Goal: Task Accomplishment & Management: Use online tool/utility

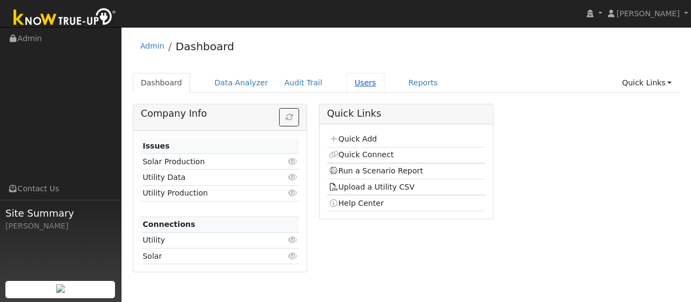
click at [346, 87] on link "Users" at bounding box center [365, 83] width 38 height 20
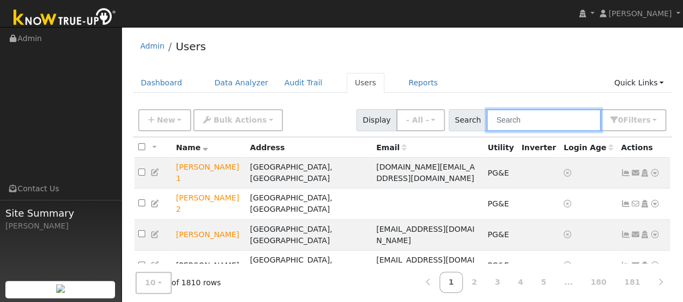
click at [512, 119] on input "text" at bounding box center [543, 120] width 114 height 22
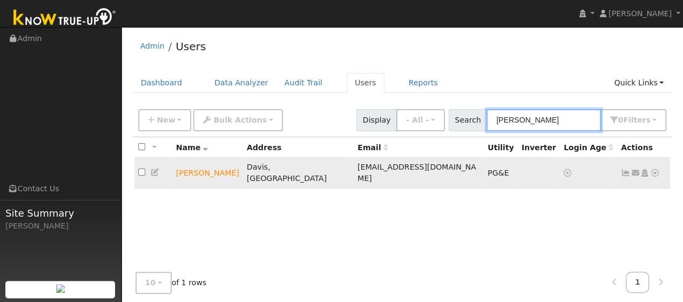
type input "[PERSON_NAME]"
click at [654, 169] on icon at bounding box center [655, 173] width 10 height 8
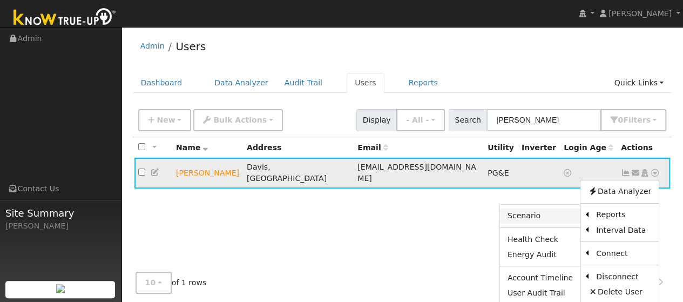
click at [539, 210] on link "Scenario" at bounding box center [540, 215] width 80 height 15
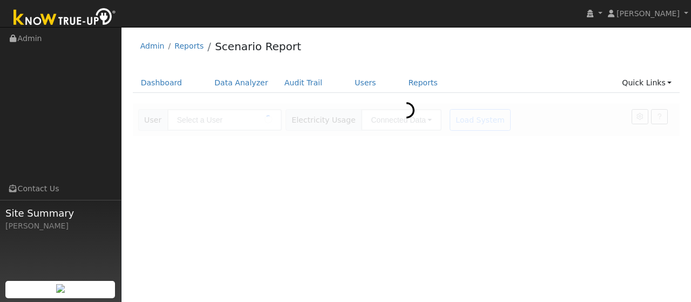
type input "[PERSON_NAME]"
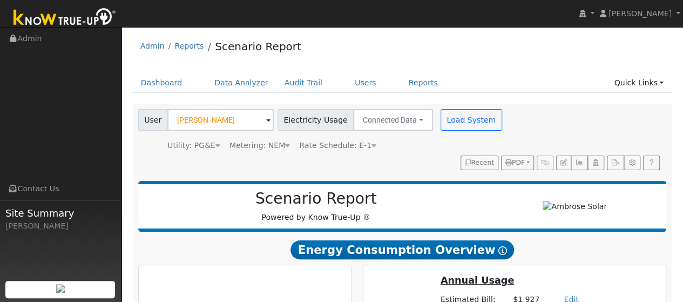
scroll to position [73, 0]
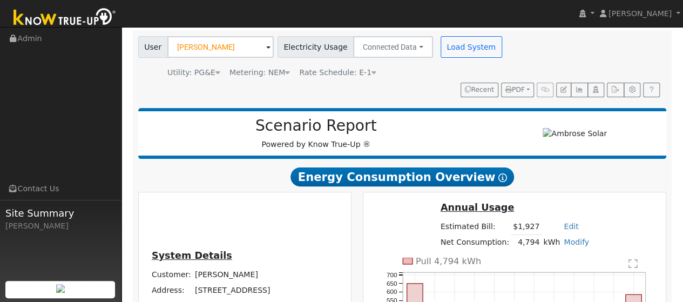
type input "5506"
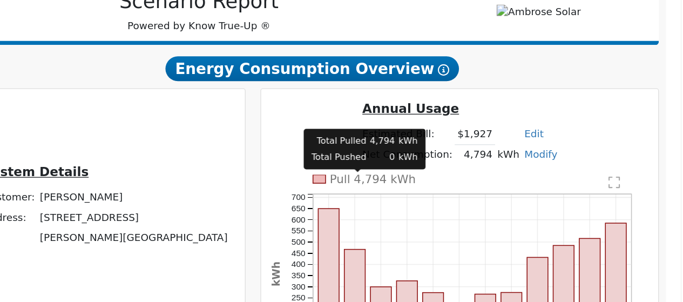
scroll to position [135, 0]
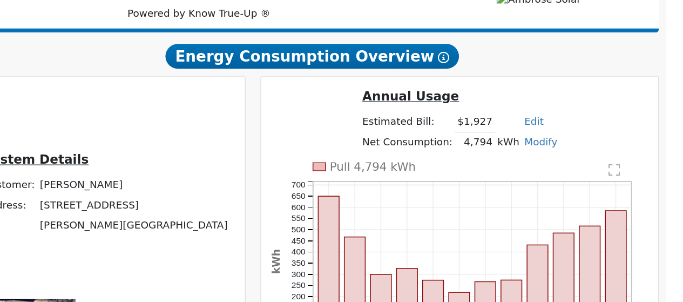
drag, startPoint x: 428, startPoint y: 203, endPoint x: 465, endPoint y: 205, distance: 37.2
click at [465, 188] on tr "Net Consumption: 4,794 kWh Modify Add Consumption Add Electric Vehicle Add Cons…" at bounding box center [514, 180] width 152 height 16
click at [482, 157] on td "Annual Usage" at bounding box center [514, 147] width 152 height 19
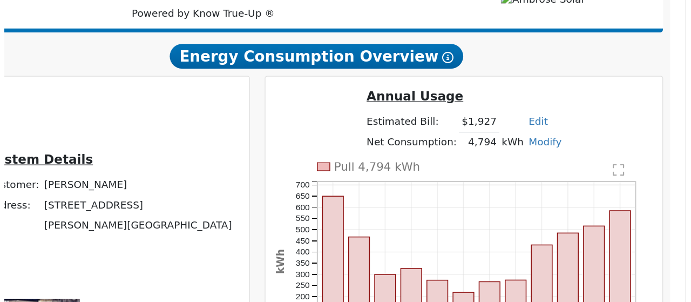
scroll to position [134, 0]
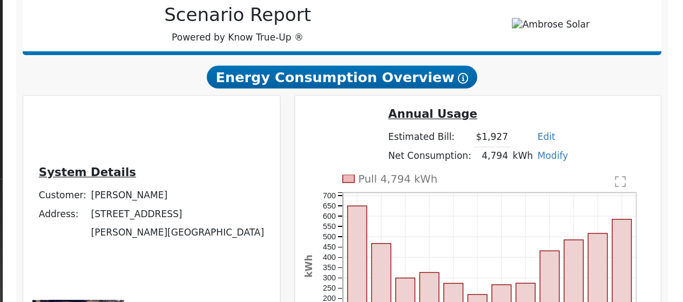
click at [637, 197] on text "" at bounding box center [632, 202] width 9 height 11
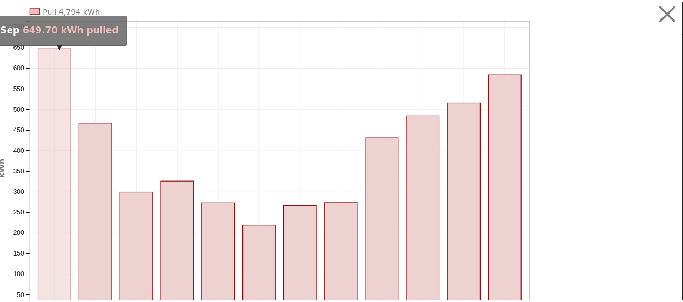
scroll to position [2, 0]
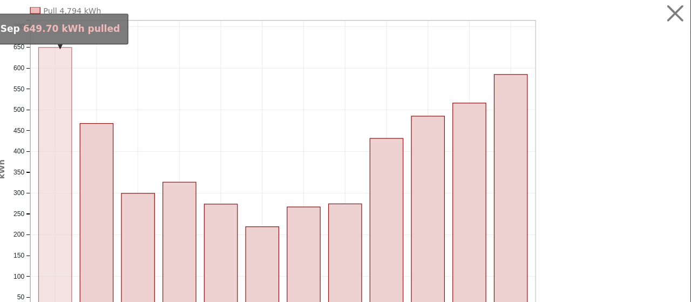
click at [171, 142] on rect "onclick=""" at bounding box center [166, 150] width 28 height 223
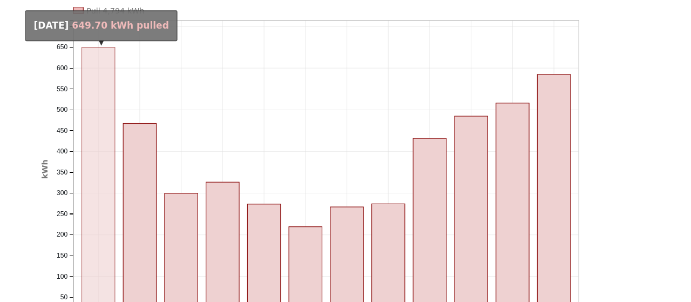
click at [155, 139] on rect "onclick=""" at bounding box center [166, 150] width 28 height 223
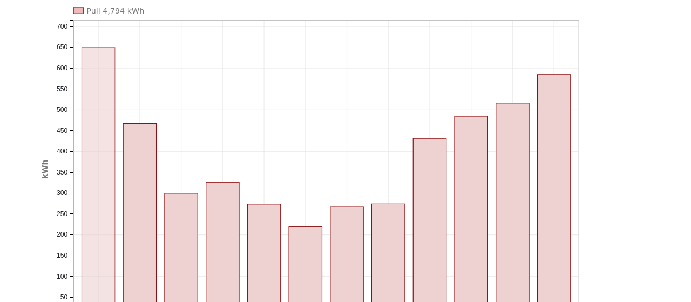
click at [161, 141] on rect "onclick=""" at bounding box center [166, 150] width 28 height 223
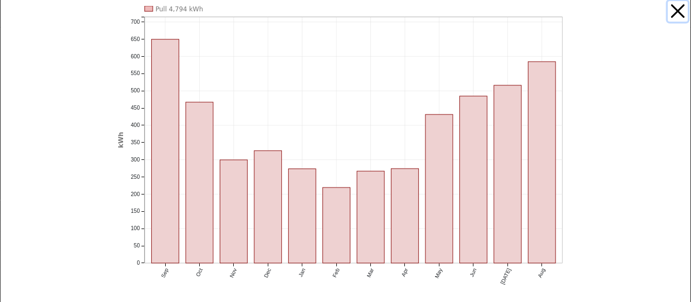
click at [667, 16] on button "button" at bounding box center [677, 11] width 21 height 21
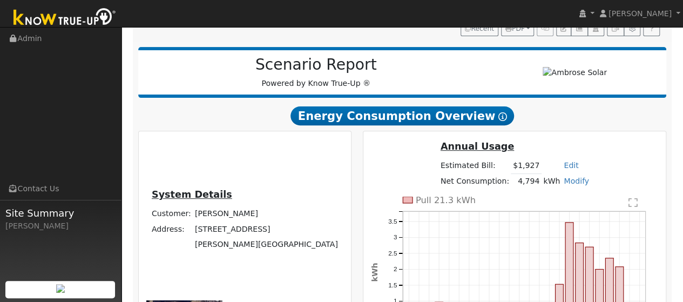
scroll to position [0, 0]
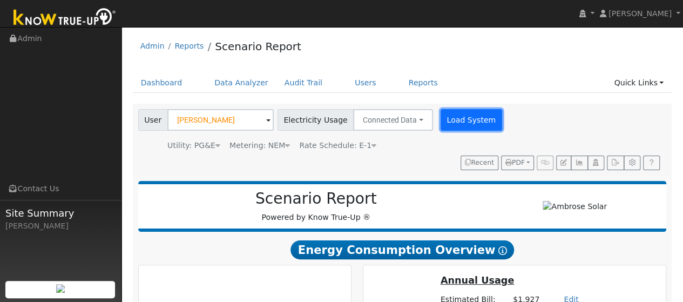
click at [458, 124] on button "Load System" at bounding box center [471, 120] width 62 height 22
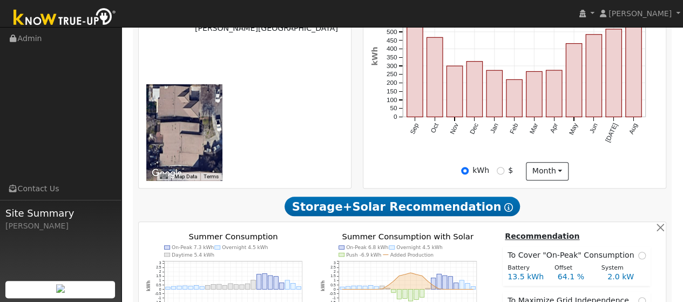
scroll to position [354, 0]
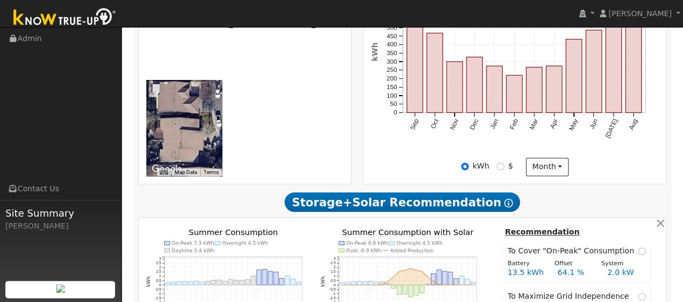
click at [461, 228] on icon "On-Peak 6.8 kWh Overnight 4.5 kWh Push -6.9 kWh Added Production 12AM 3AM 6AM 9…" at bounding box center [402, 284] width 163 height 113
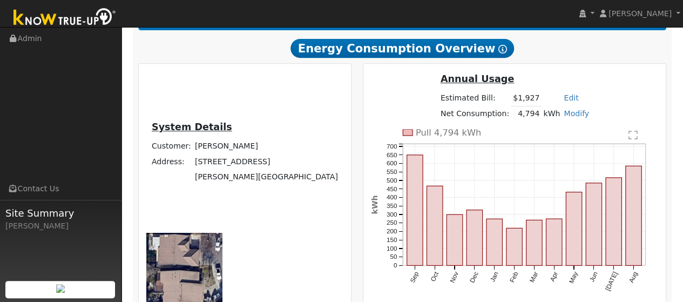
scroll to position [197, 0]
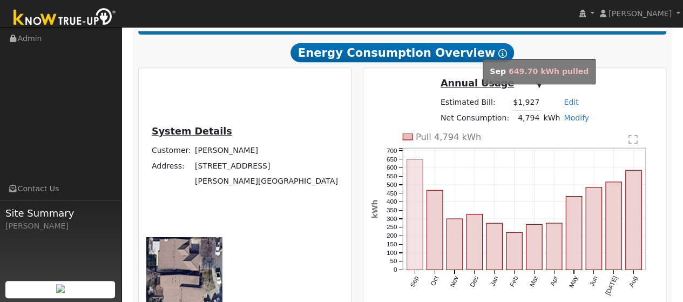
click at [423, 159] on rect "onclick=""" at bounding box center [415, 214] width 16 height 111
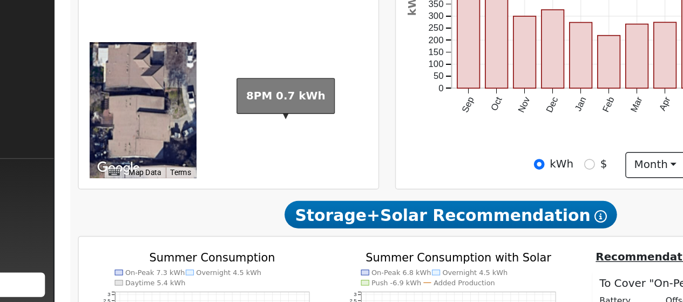
scroll to position [316, 0]
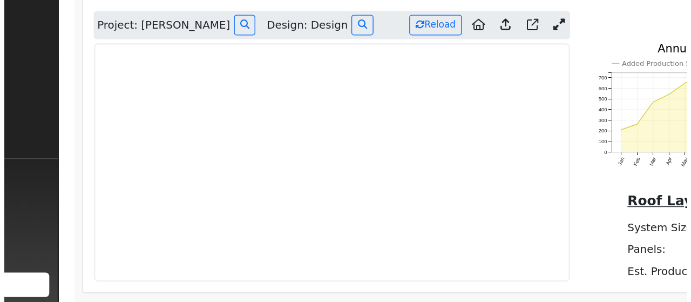
scroll to position [703, 0]
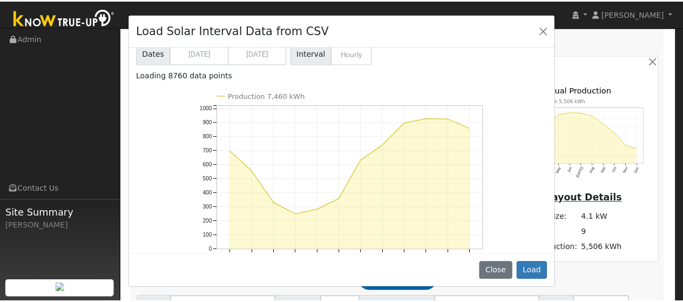
scroll to position [47, 0]
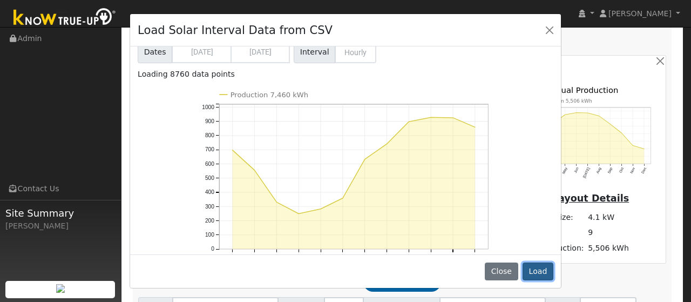
click at [542, 268] on button "Load" at bounding box center [537, 271] width 31 height 18
type input "7460"
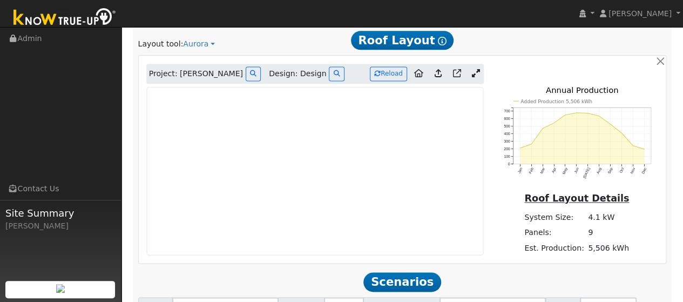
scroll to position [704, 0]
drag, startPoint x: 527, startPoint y: 258, endPoint x: 473, endPoint y: 255, distance: 54.1
checkbox input "false"
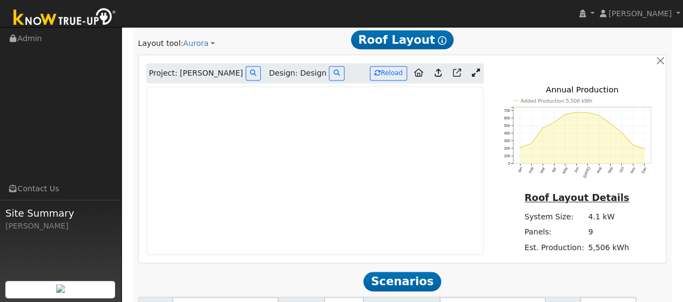
scroll to position [678, 0]
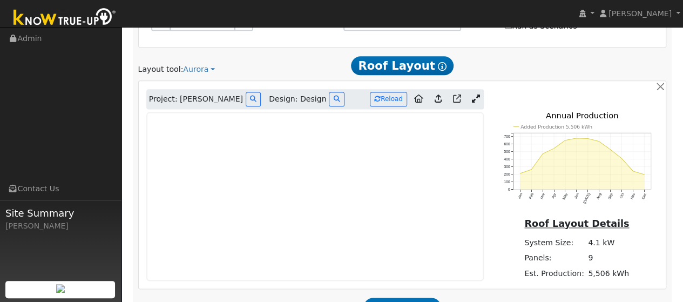
type input "5.0"
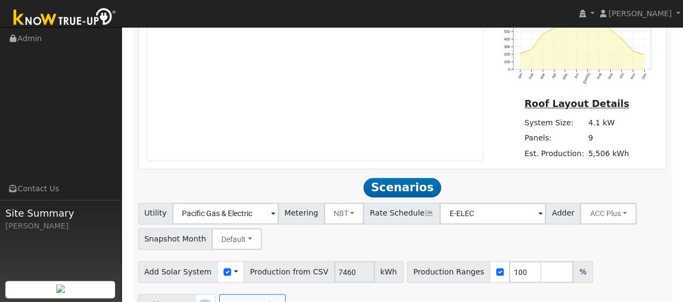
click at [201, 301] on input "checkbox" at bounding box center [205, 305] width 8 height 8
checkbox input "true"
type input "2"
type input "40.5"
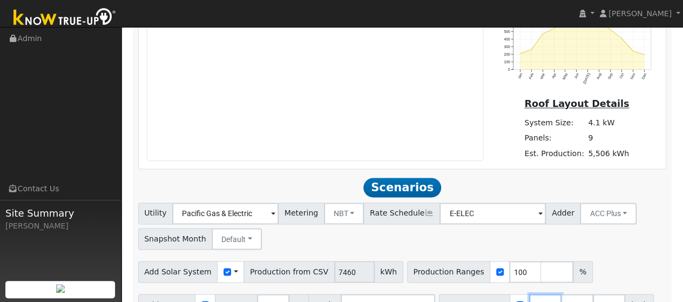
type input "40.5"
type input "4"
type input "8"
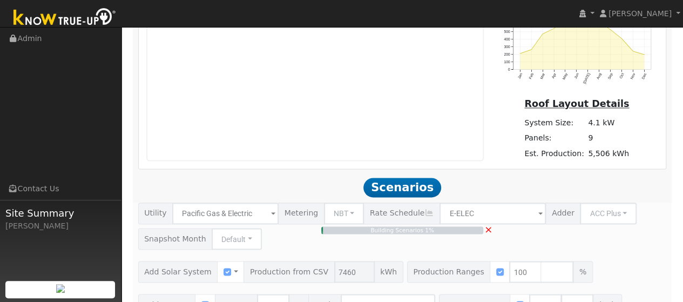
type input "$8,102"
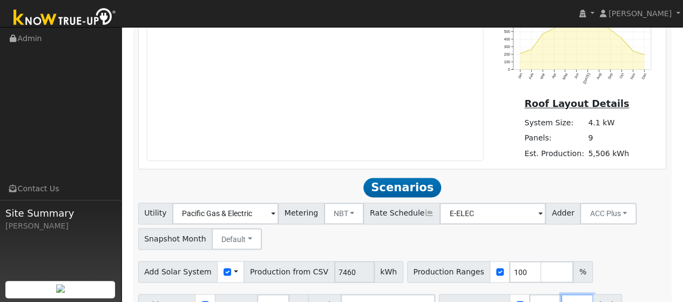
click at [561, 294] on input "number" at bounding box center [577, 305] width 32 height 22
type input "13.5"
click at [173, 197] on div "Scenario Report Powered by Know True-Up ® Energy Consumption Overview Show Help…" at bounding box center [402, 290] width 539 height 1825
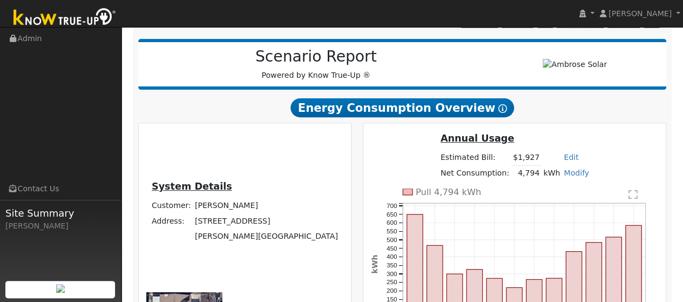
scroll to position [0, 0]
